Goal: Information Seeking & Learning: Learn about a topic

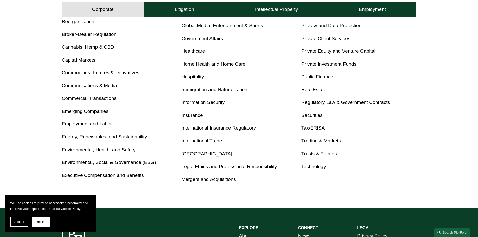
scroll to position [253, 0]
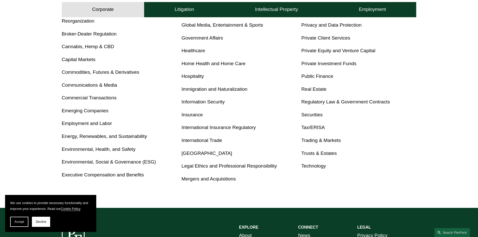
click at [127, 199] on div "Corporate Overview Antitrust Banking and Financial Services Bankruptcy, Financi…" at bounding box center [239, 73] width 478 height 267
click at [96, 150] on link "Environmental, Health, and Safety" at bounding box center [99, 148] width 74 height 5
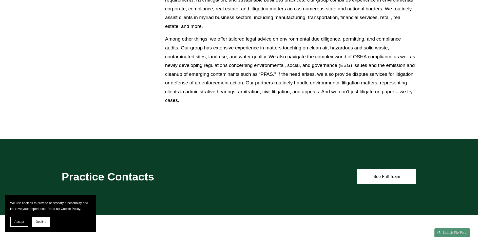
scroll to position [228, 0]
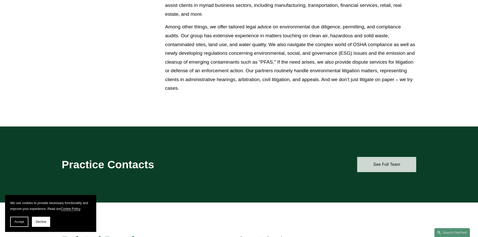
click at [381, 165] on link "See Full Team" at bounding box center [386, 164] width 59 height 15
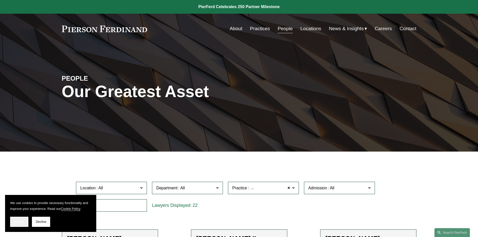
click at [22, 221] on span "Accept" at bounding box center [19, 222] width 10 height 4
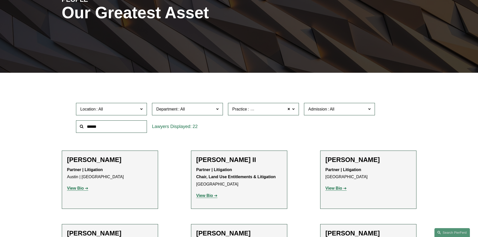
scroll to position [76, 0]
